Goal: Use online tool/utility: Utilize a website feature to perform a specific function

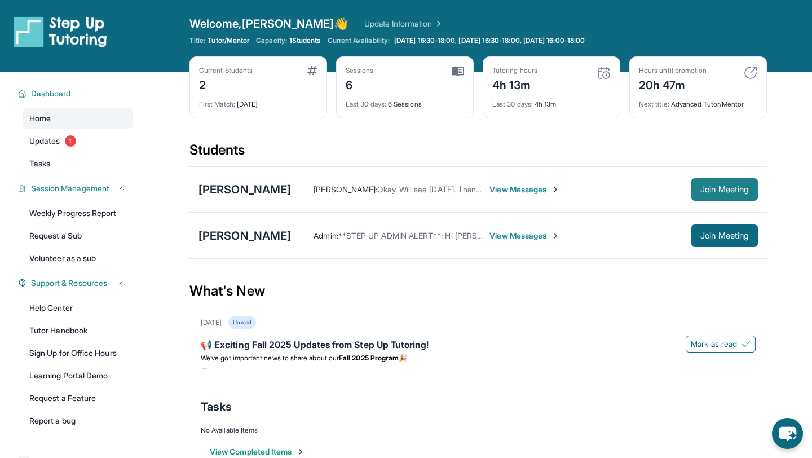
click at [746, 198] on button "Join Meeting" at bounding box center [724, 189] width 67 height 23
click at [712, 196] on button "Join Meeting" at bounding box center [724, 189] width 67 height 23
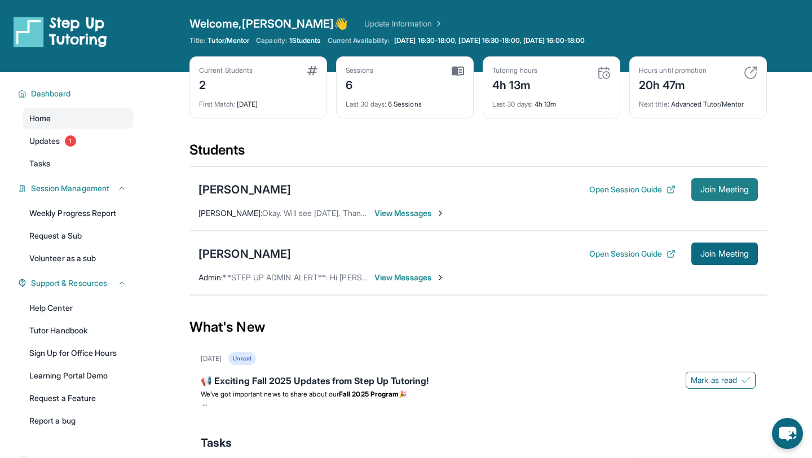
click at [731, 184] on button "Join Meeting" at bounding box center [724, 189] width 67 height 23
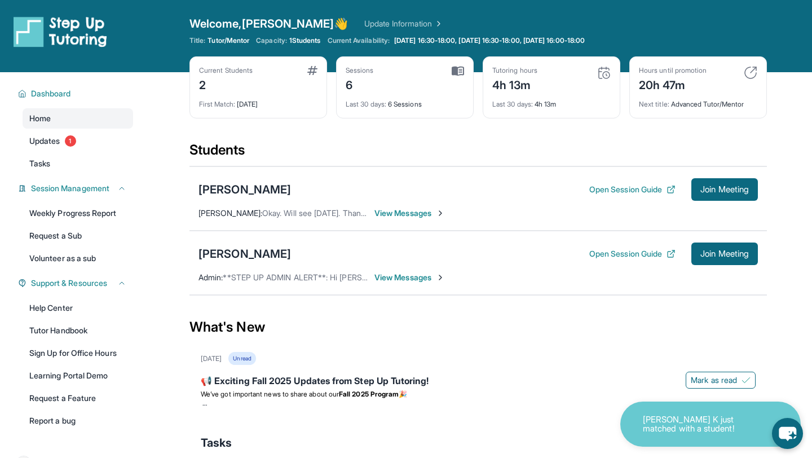
click at [708, 415] on p "Tae Yeon K just matched with a student!" at bounding box center [699, 424] width 113 height 19
